Goal: Check status: Check status

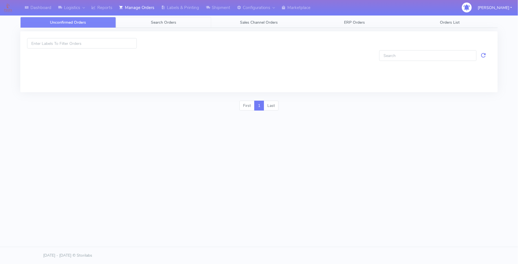
click at [154, 20] on span "Search Orders" at bounding box center [163, 22] width 25 height 5
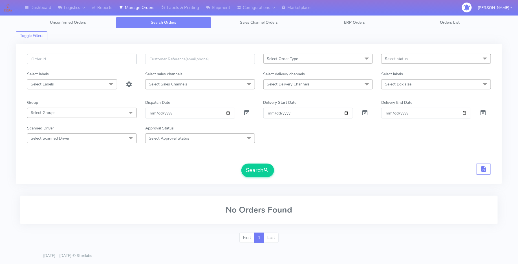
click at [103, 60] on input "text" at bounding box center [82, 59] width 110 height 10
paste input "1625403"
type input "1625403"
drag, startPoint x: 245, startPoint y: 112, endPoint x: 254, endPoint y: 120, distance: 13.0
click at [245, 112] on span at bounding box center [247, 113] width 7 height 5
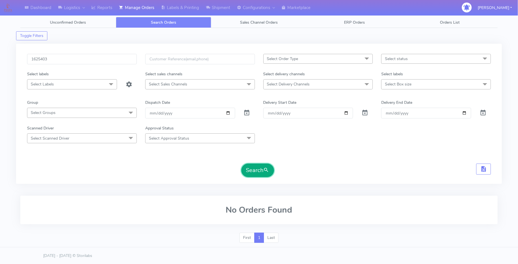
click at [270, 171] on button "Search" at bounding box center [257, 171] width 33 height 14
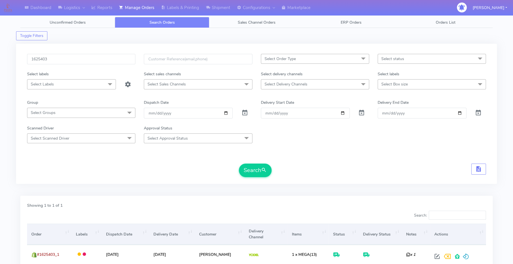
scroll to position [41, 0]
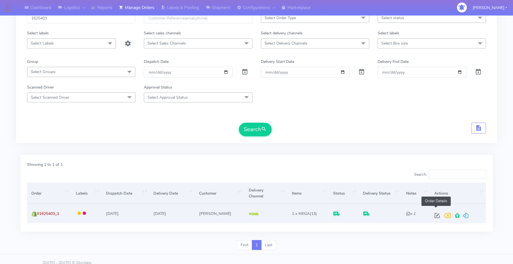
click at [437, 214] on span at bounding box center [437, 216] width 10 height 5
select select "5"
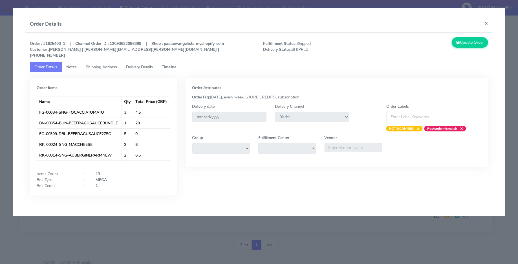
click at [141, 64] on span "Delivery Details" at bounding box center [139, 66] width 27 height 5
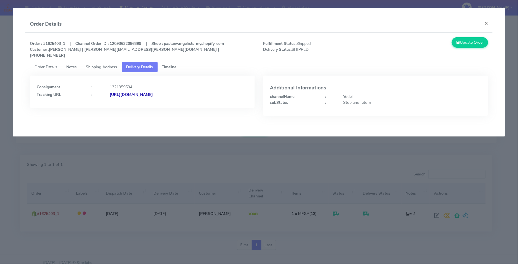
copy strong "JJD0002249960900772"
drag, startPoint x: 190, startPoint y: 91, endPoint x: 171, endPoint y: 91, distance: 18.9
click at [171, 92] on div "[URL][DOMAIN_NAME]" at bounding box center [179, 95] width 147 height 6
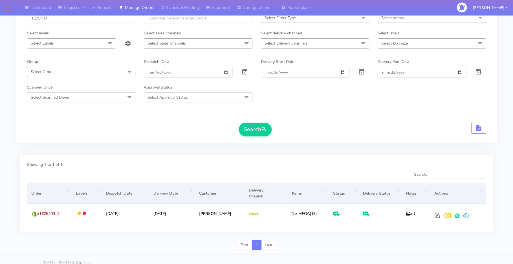
scroll to position [0, 0]
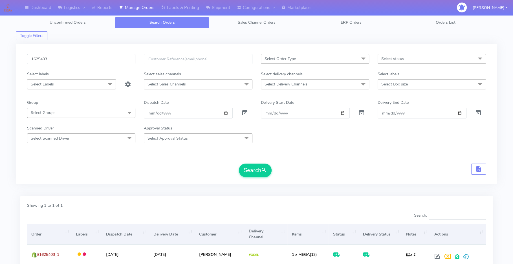
click at [79, 60] on input "1625403" at bounding box center [81, 59] width 108 height 10
